Goal: Transaction & Acquisition: Purchase product/service

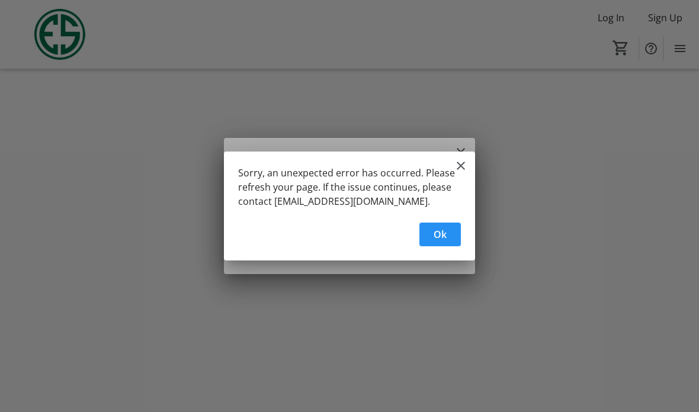
click at [453, 231] on span "button" at bounding box center [439, 234] width 41 height 28
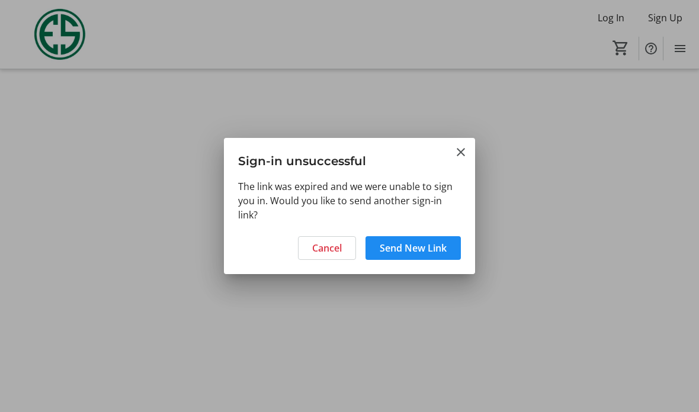
click at [442, 245] on span "Send New Link" at bounding box center [413, 248] width 67 height 14
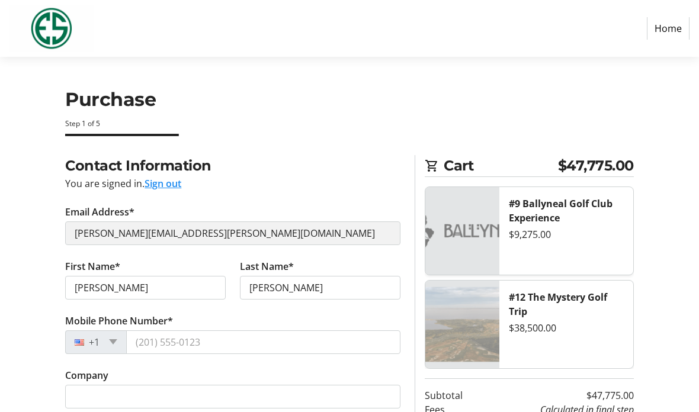
select select "US"
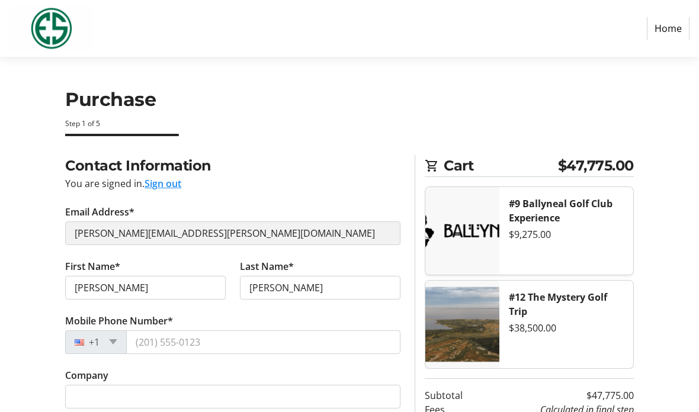
click at [595, 239] on div "$9,275.00" at bounding box center [566, 234] width 114 height 14
click at [611, 237] on div "$9,275.00" at bounding box center [566, 234] width 114 height 14
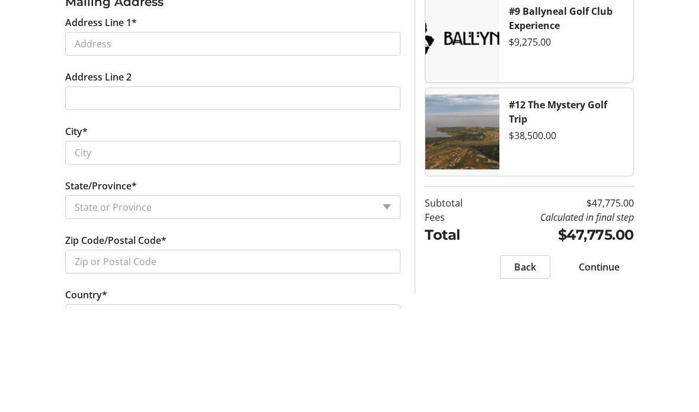
scroll to position [402, 0]
